Goal: Entertainment & Leisure: Consume media (video, audio)

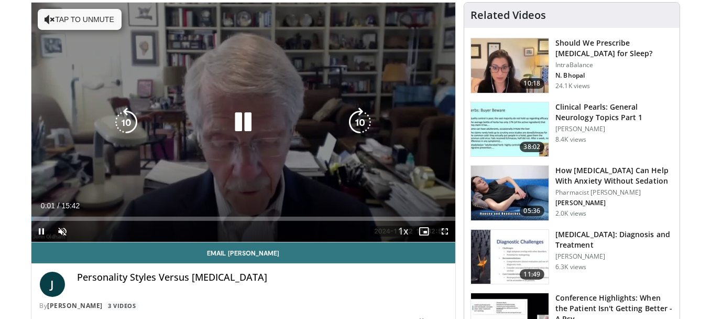
click at [174, 104] on div "10 seconds Tap to unmute" at bounding box center [243, 122] width 425 height 239
click at [102, 24] on button "Tap to unmute" at bounding box center [80, 19] width 84 height 21
click at [249, 125] on icon "Video Player" at bounding box center [243, 121] width 29 height 29
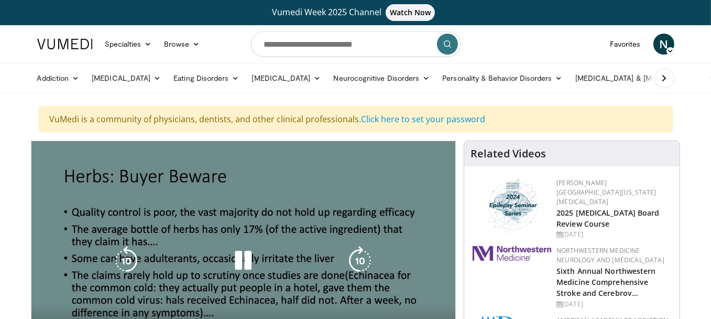
click at [246, 253] on icon "Video Player" at bounding box center [243, 260] width 29 height 29
